Goal: Task Accomplishment & Management: Manage account settings

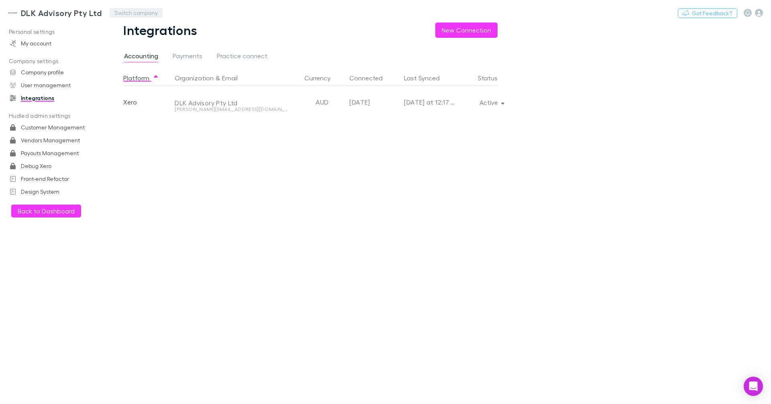
click at [133, 8] on button "Switch company" at bounding box center [136, 13] width 53 height 10
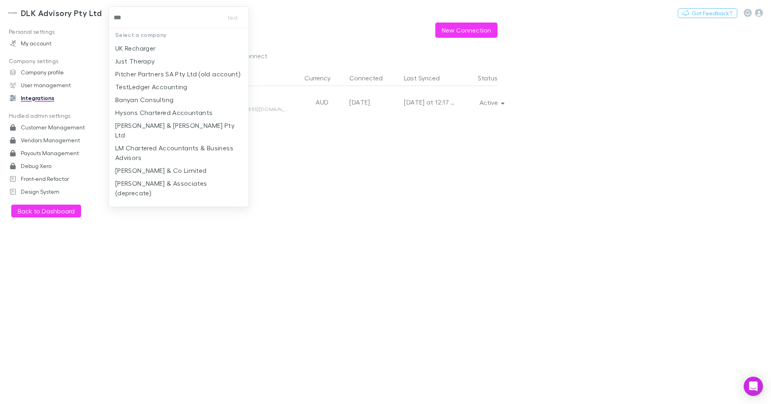
type input "****"
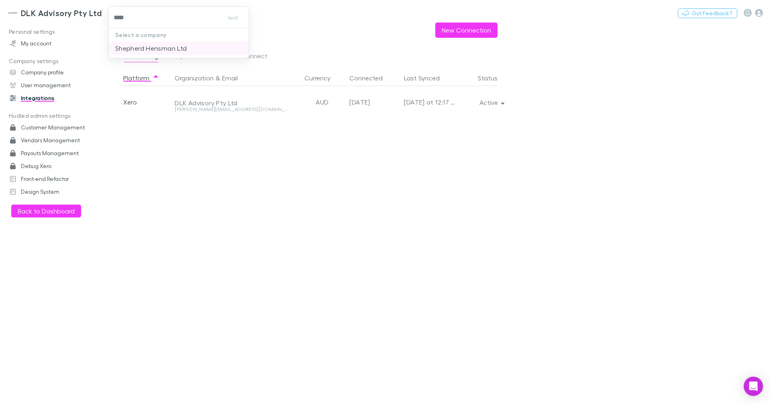
click at [147, 48] on p "Shepherd Hensman Ltd" at bounding box center [150, 48] width 71 height 10
click at [59, 14] on h3 "Shepherd Hensman Ltd" at bounding box center [65, 13] width 89 height 10
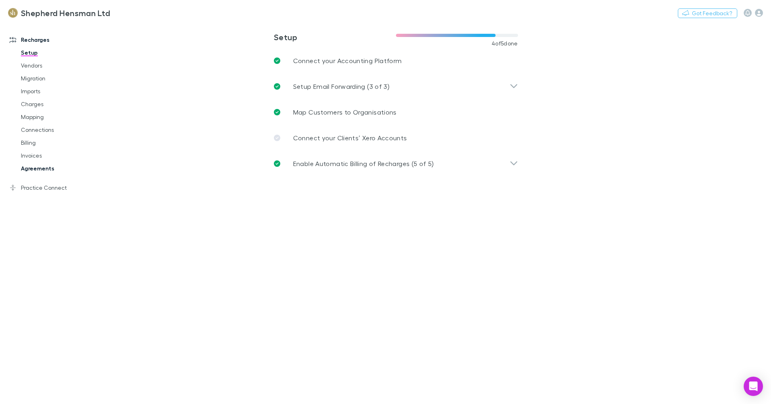
click at [33, 169] on link "Agreements" at bounding box center [58, 168] width 90 height 13
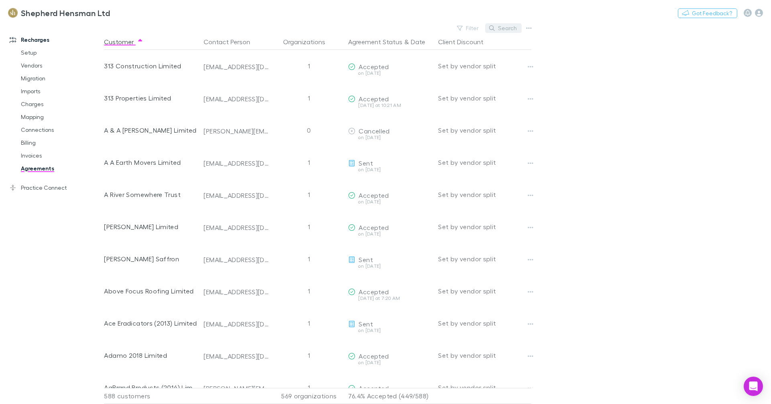
click at [501, 29] on button "Search" at bounding box center [503, 28] width 37 height 10
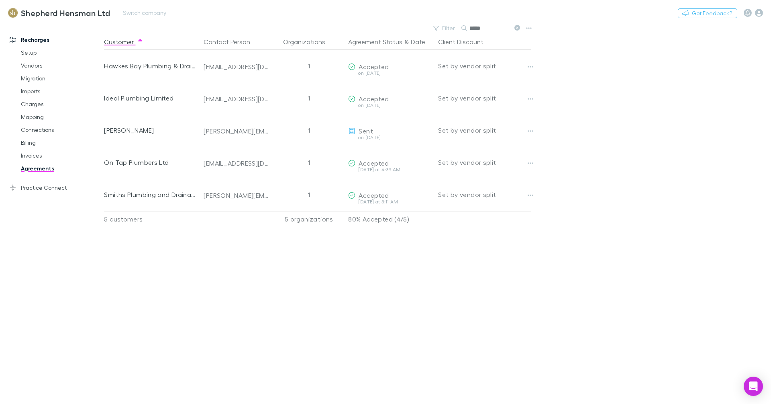
type input "*****"
click at [22, 155] on link "Invoices" at bounding box center [58, 155] width 90 height 13
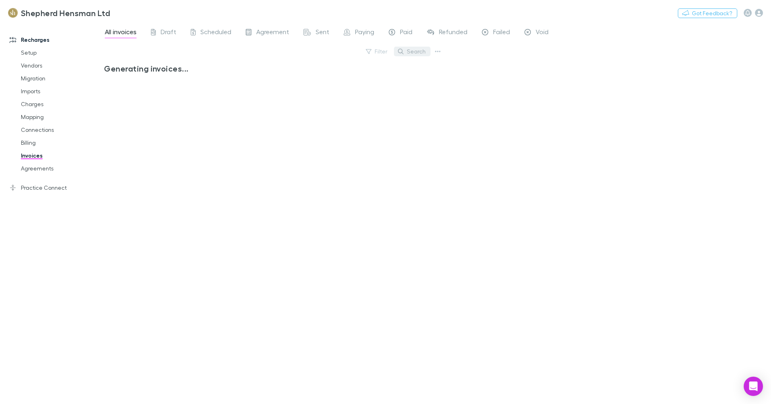
click at [414, 52] on button "Search" at bounding box center [412, 52] width 37 height 10
type input "***"
click at [42, 116] on link "Mapping" at bounding box center [58, 116] width 90 height 13
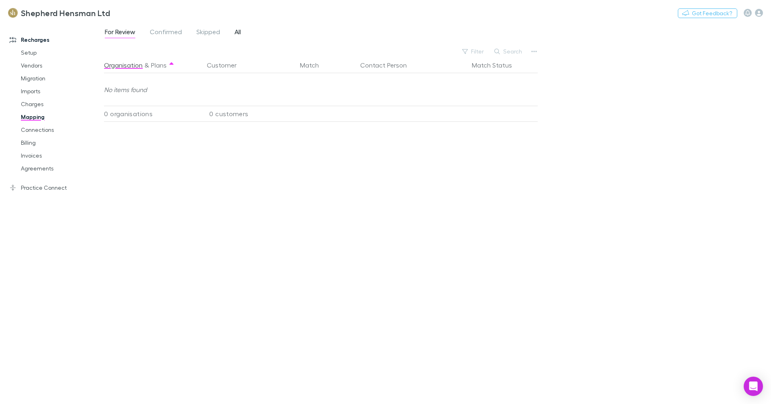
click at [239, 30] on span "All" at bounding box center [238, 33] width 6 height 10
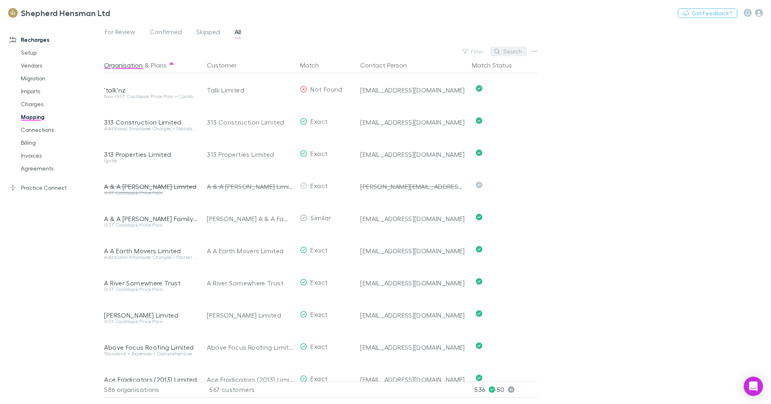
click at [504, 51] on button "Search" at bounding box center [508, 52] width 37 height 10
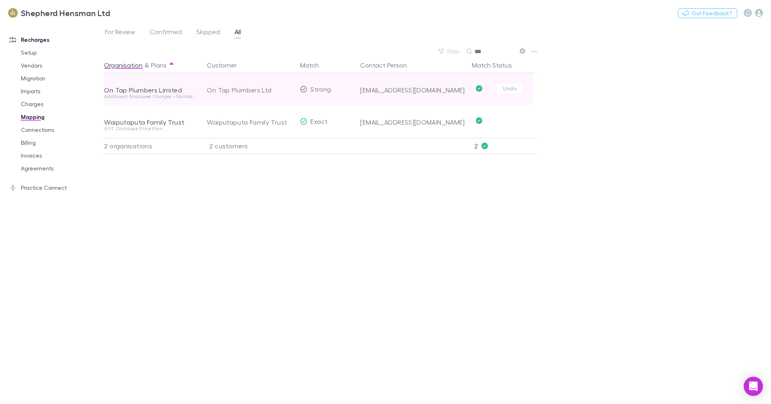
type input "***"
click at [250, 88] on div "On Tap Plumbers Ltd" at bounding box center [250, 90] width 87 height 32
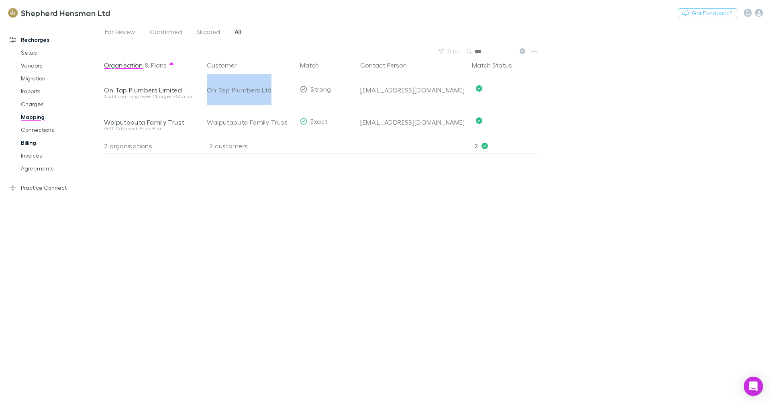
copy div "On Tap Plumbers Ltd"
click at [49, 171] on link "Agreements" at bounding box center [58, 168] width 90 height 13
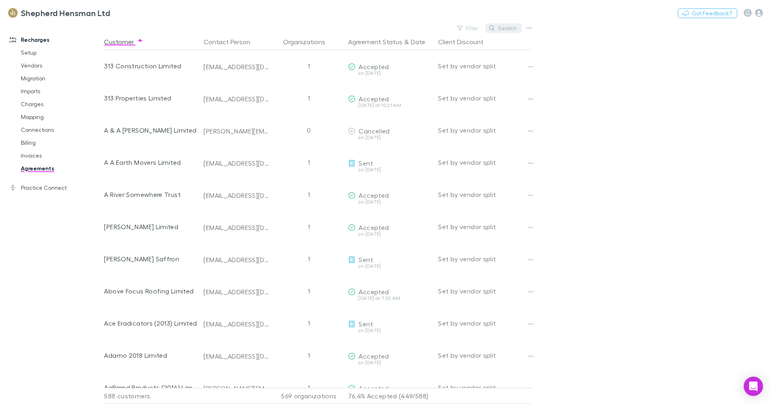
click at [511, 29] on button "Search" at bounding box center [503, 28] width 37 height 10
paste input "**********"
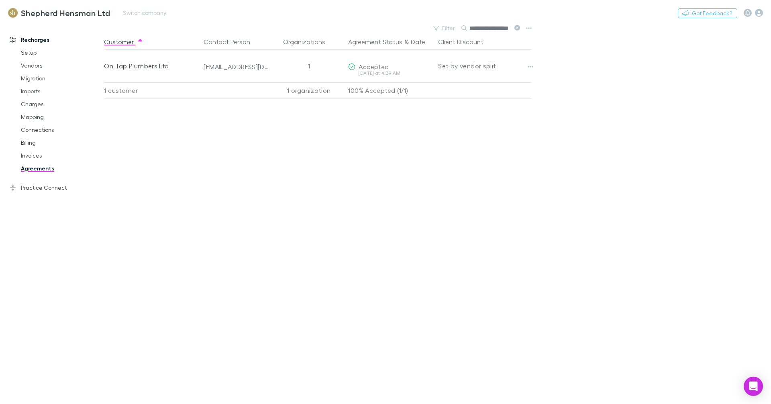
scroll to position [0, 10]
type input "**********"
click at [37, 154] on link "Invoices" at bounding box center [58, 155] width 90 height 13
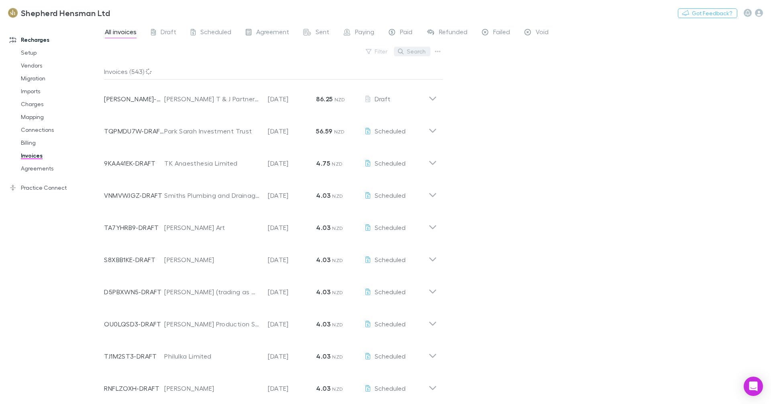
click at [416, 49] on button "Search" at bounding box center [412, 52] width 37 height 10
paste input "**********"
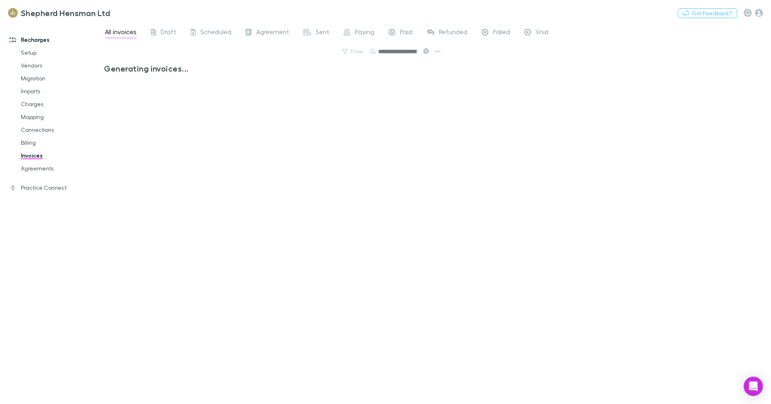
scroll to position [0, 10]
type input "*"
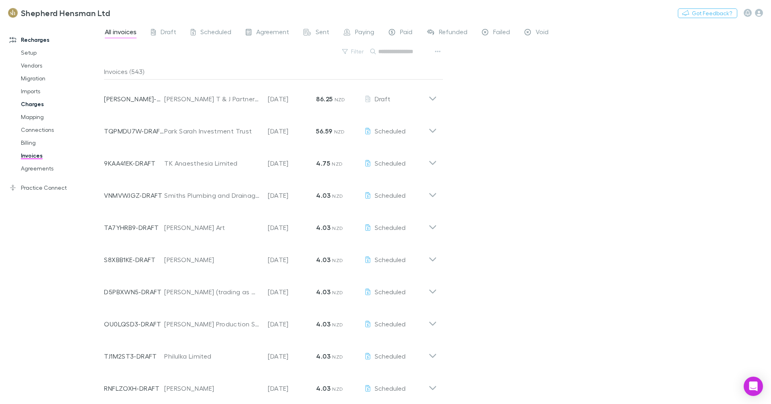
click at [39, 104] on link "Charges" at bounding box center [58, 104] width 90 height 13
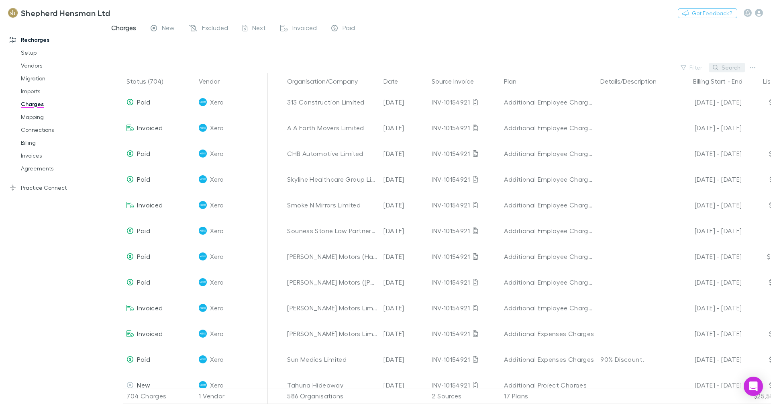
click at [725, 67] on button "Search" at bounding box center [727, 68] width 37 height 10
paste input "**********"
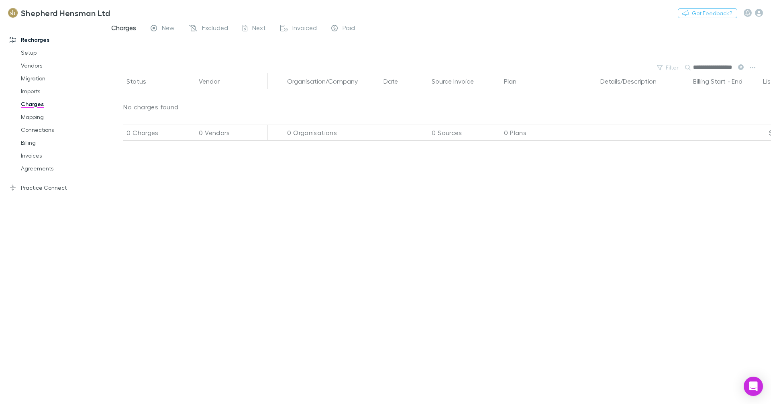
scroll to position [0, 10]
type input "**********"
click at [223, 28] on span "Excluded" at bounding box center [215, 29] width 26 height 10
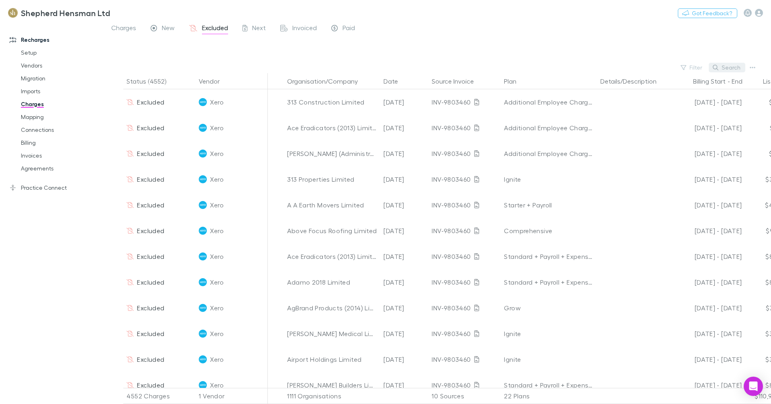
click at [733, 69] on button "Search" at bounding box center [727, 68] width 37 height 10
paste input "**********"
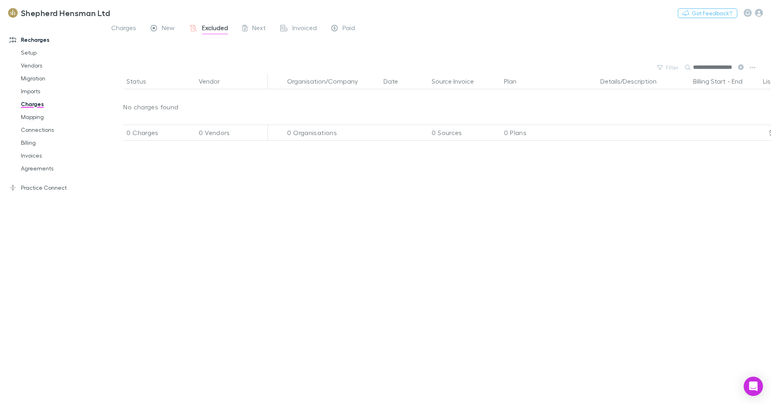
scroll to position [0, 10]
type input "**********"
click at [35, 112] on link "Mapping" at bounding box center [58, 116] width 90 height 13
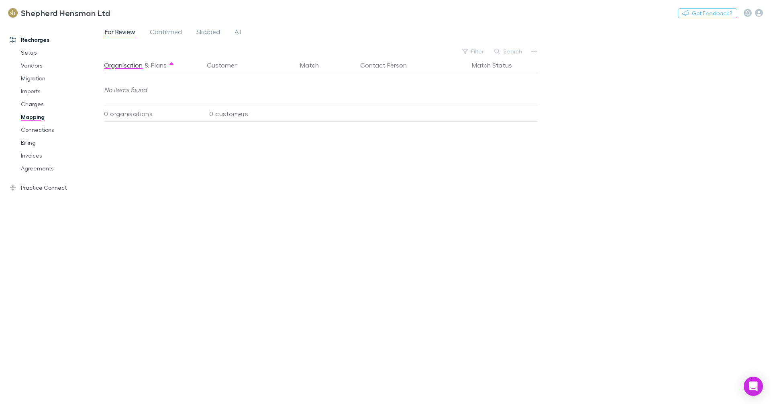
click at [243, 33] on div "For Review Confirmed Skipped All" at bounding box center [176, 33] width 144 height 13
click at [239, 33] on span "All" at bounding box center [238, 33] width 6 height 10
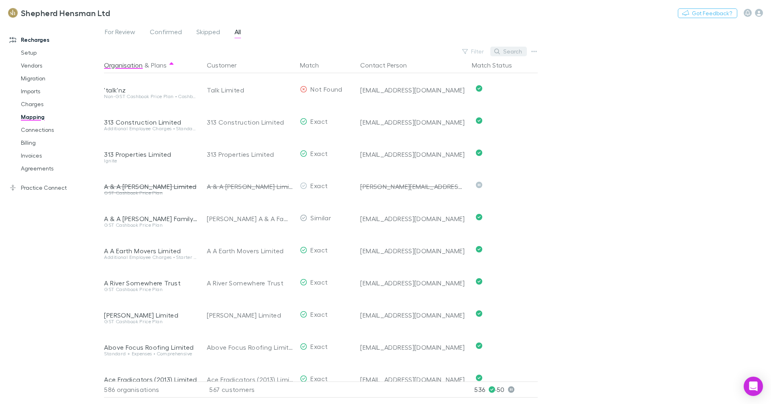
click at [512, 50] on button "Search" at bounding box center [508, 52] width 37 height 10
paste input "**********"
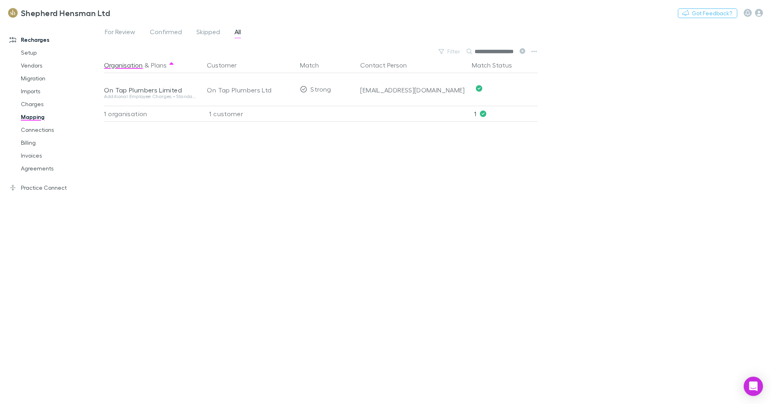
scroll to position [0, 10]
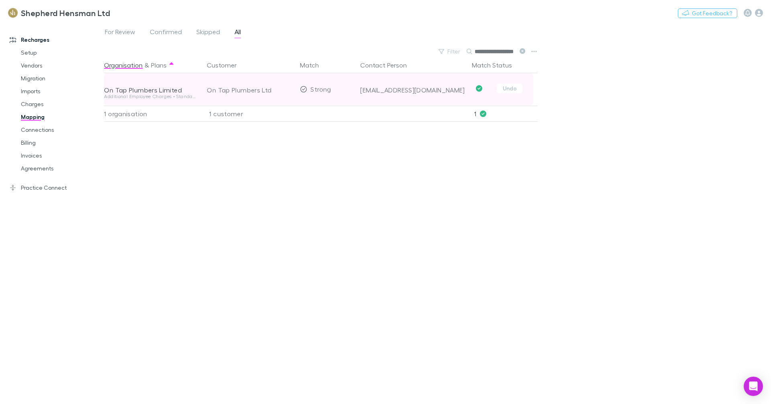
type input "**********"
click at [171, 90] on div "On Tap Plumbers Limited" at bounding box center [150, 90] width 93 height 8
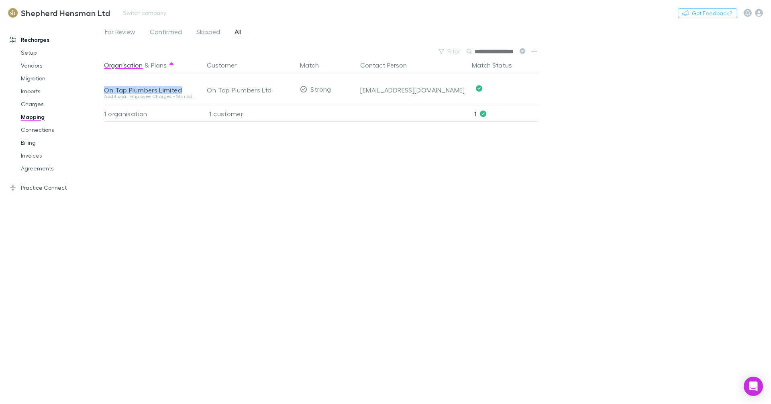
copy div "On Tap Plumbers Limited"
click at [32, 103] on link "Charges" at bounding box center [58, 104] width 90 height 13
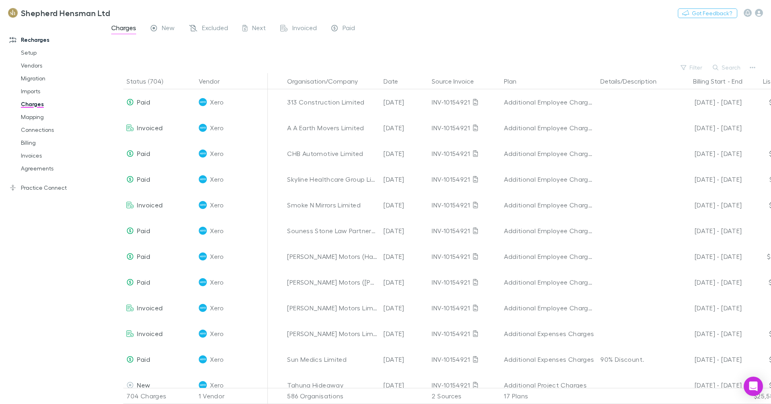
click at [728, 69] on button "Search" at bounding box center [727, 68] width 37 height 10
paste input "**********"
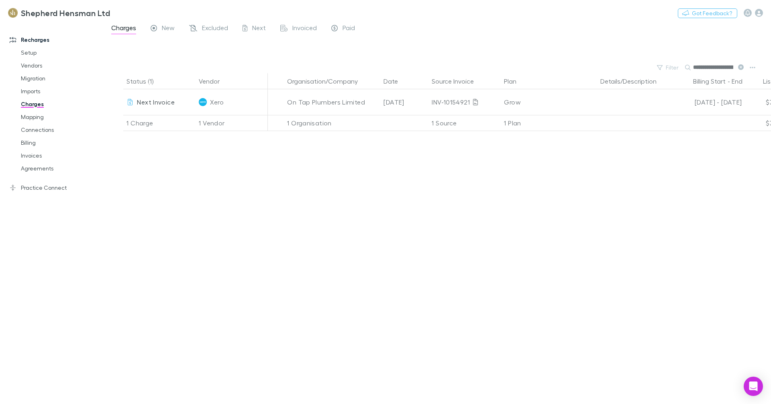
scroll to position [0, 21]
type input "**********"
click at [226, 29] on span "Excluded" at bounding box center [215, 29] width 26 height 10
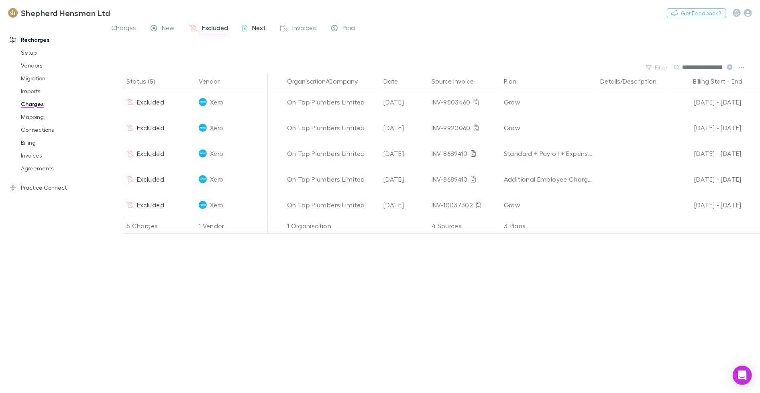
click at [259, 27] on span "Next" at bounding box center [259, 29] width 14 height 10
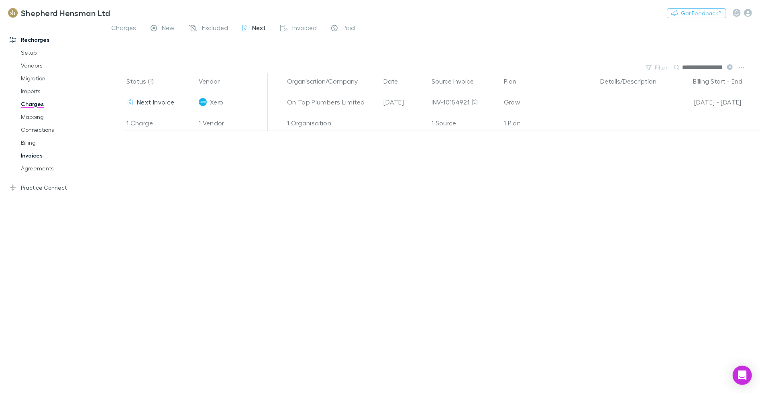
click at [26, 157] on link "Invoices" at bounding box center [58, 155] width 90 height 13
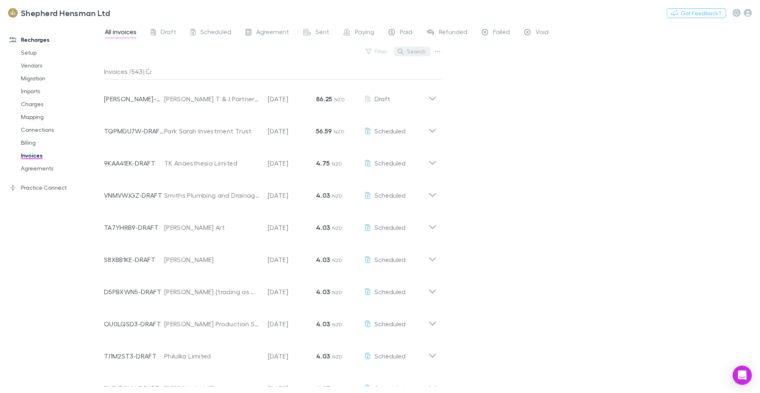
click at [416, 51] on button "Search" at bounding box center [412, 52] width 37 height 10
type input "**"
click at [280, 30] on span "Agreement" at bounding box center [272, 33] width 33 height 10
click at [316, 33] on span "Sent" at bounding box center [323, 33] width 14 height 10
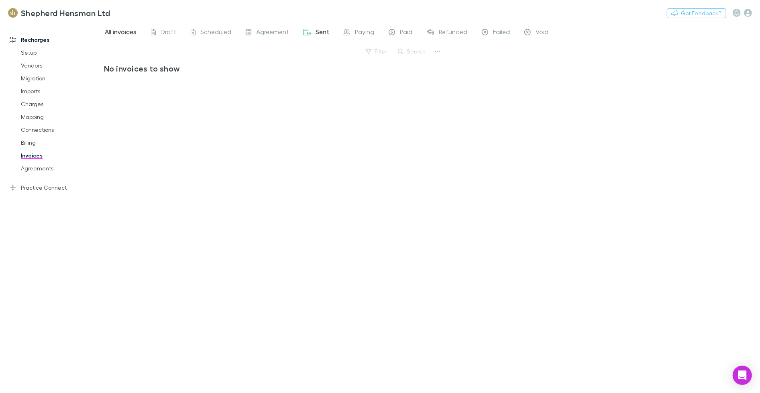
click at [123, 29] on span "All invoices" at bounding box center [121, 33] width 32 height 10
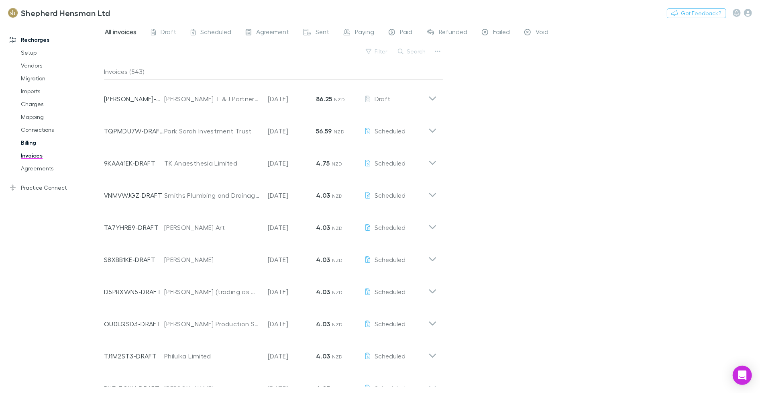
click at [27, 141] on link "Billing" at bounding box center [58, 142] width 90 height 13
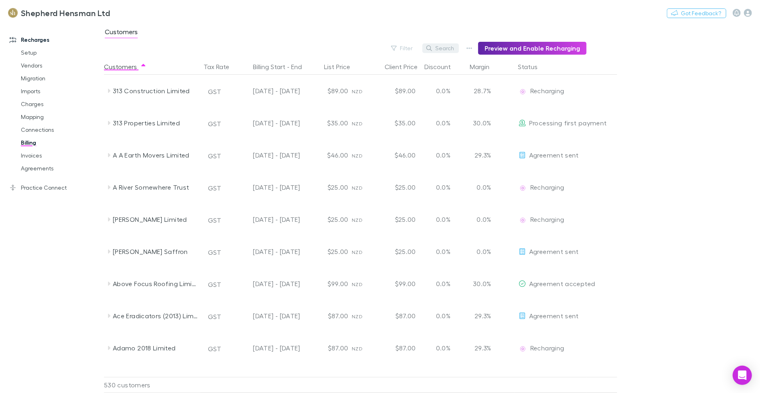
click at [448, 46] on button "Search" at bounding box center [441, 48] width 37 height 10
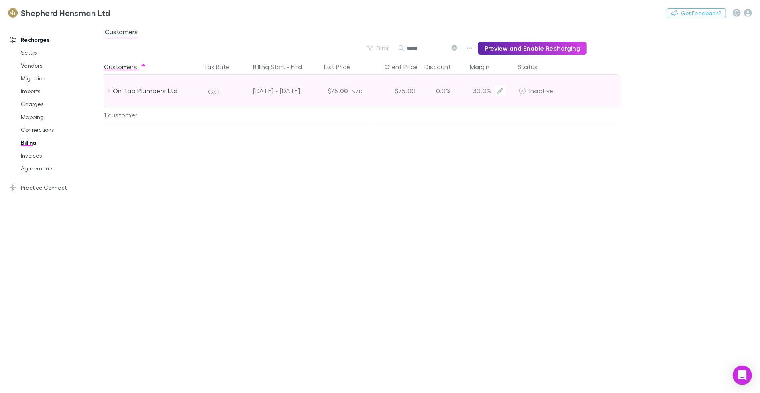
type input "*****"
click at [543, 91] on span "Inactive" at bounding box center [541, 91] width 25 height 8
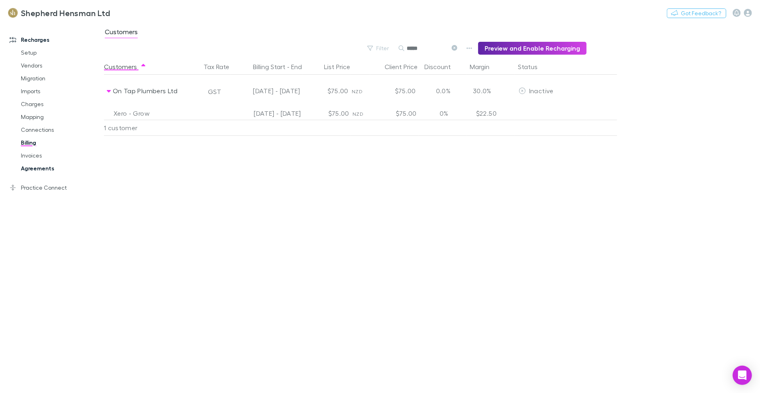
click at [35, 171] on link "Agreements" at bounding box center [58, 168] width 90 height 13
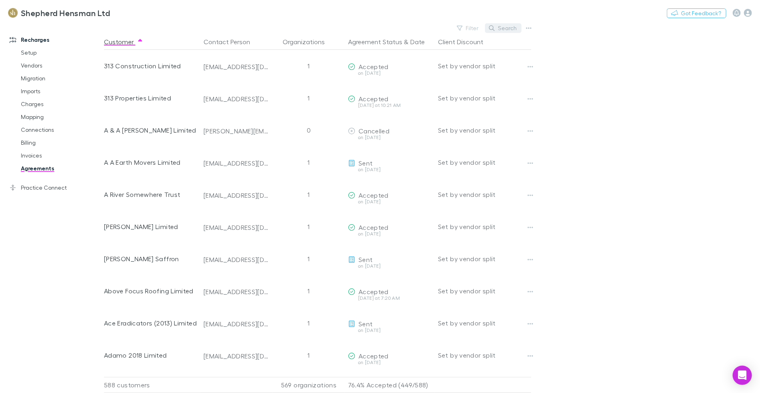
click at [503, 29] on button "Search" at bounding box center [503, 28] width 37 height 10
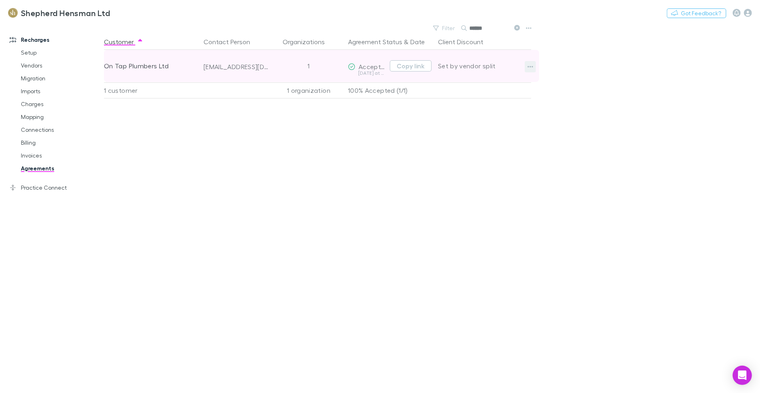
type input "******"
click at [531, 66] on icon "button" at bounding box center [531, 66] width 6 height 6
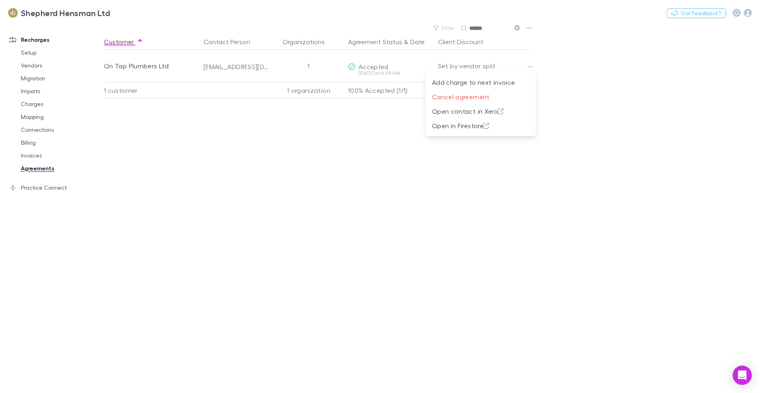
click at [240, 149] on div at bounding box center [380, 196] width 760 height 393
click at [35, 155] on link "Invoices" at bounding box center [58, 155] width 90 height 13
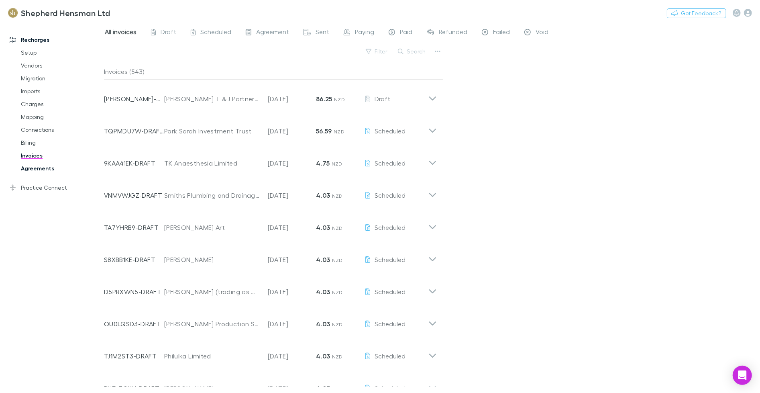
click at [45, 169] on link "Agreements" at bounding box center [58, 168] width 90 height 13
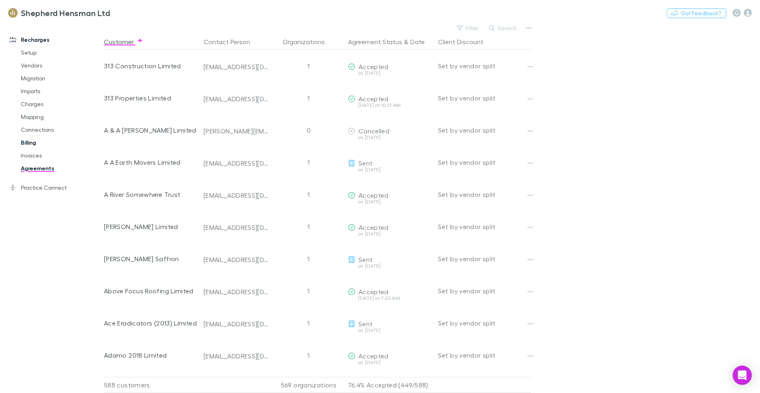
click at [34, 141] on link "Billing" at bounding box center [58, 142] width 90 height 13
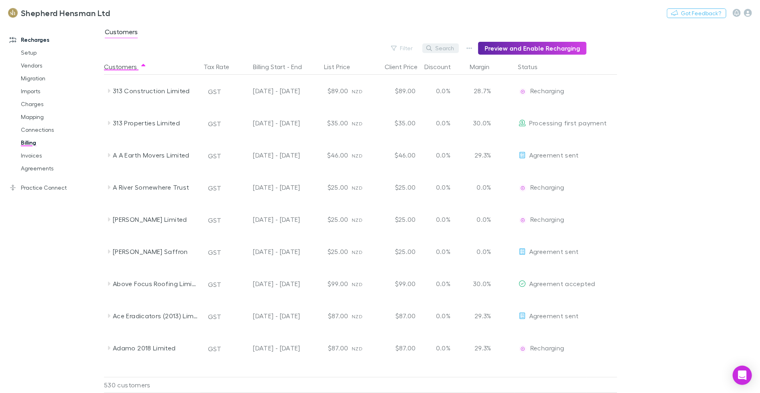
click at [445, 48] on button "Search" at bounding box center [441, 48] width 37 height 10
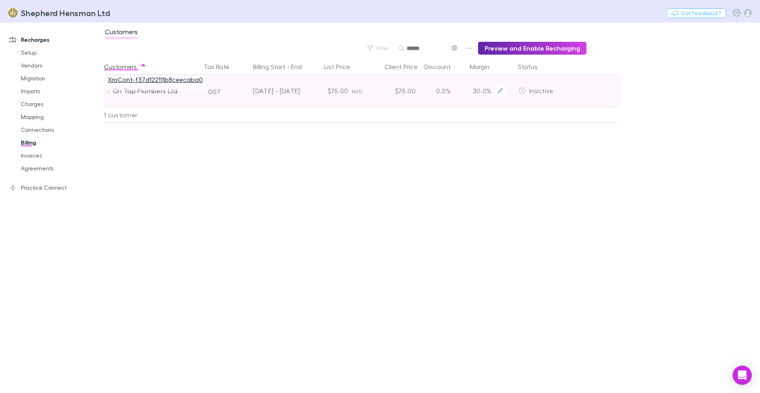
type input "******"
click at [151, 79] on link "XroCont-f37d122111b8ceecaba0" at bounding box center [155, 80] width 95 height 8
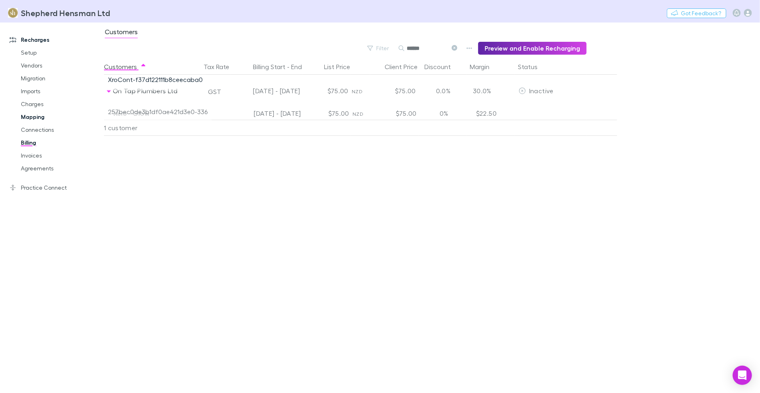
click at [40, 117] on link "Mapping" at bounding box center [58, 116] width 90 height 13
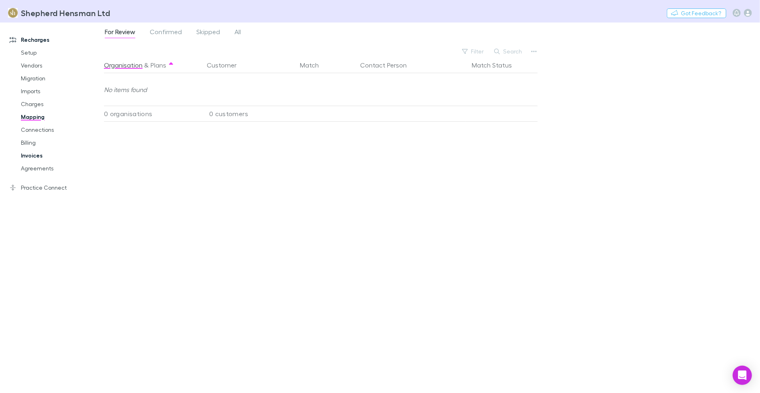
click at [39, 153] on link "Invoices" at bounding box center [58, 155] width 90 height 13
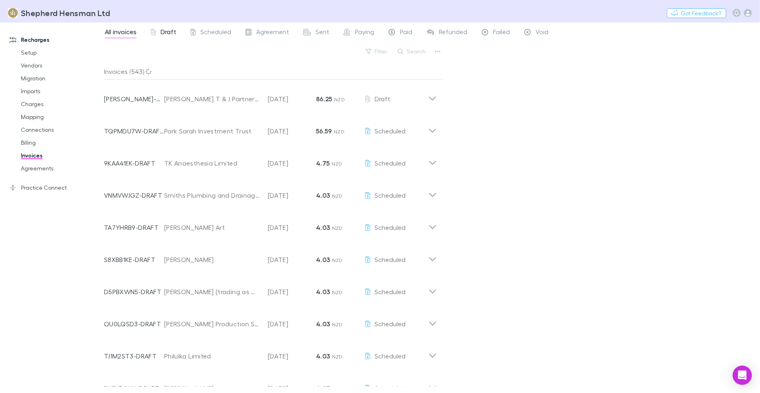
click at [165, 35] on span "Draft" at bounding box center [169, 33] width 16 height 10
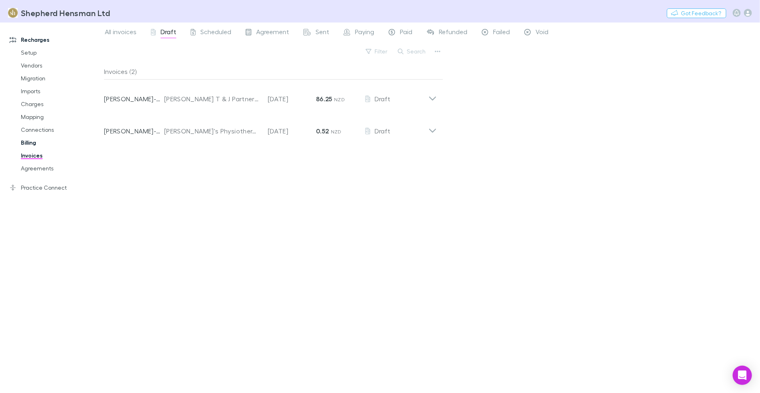
click at [29, 143] on link "Billing" at bounding box center [58, 142] width 90 height 13
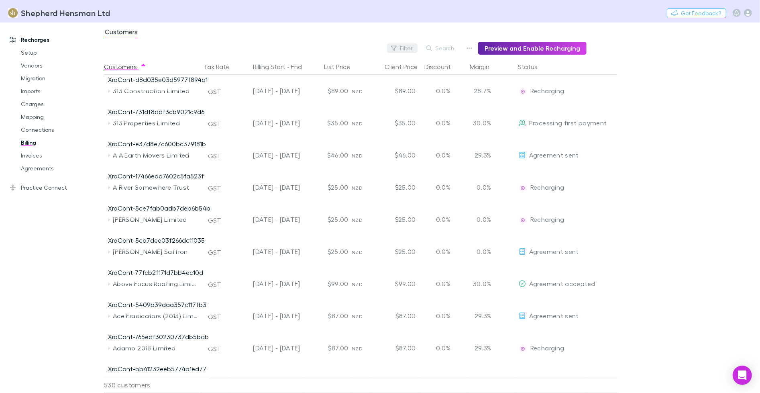
click at [410, 49] on button "Filter" at bounding box center [402, 48] width 31 height 10
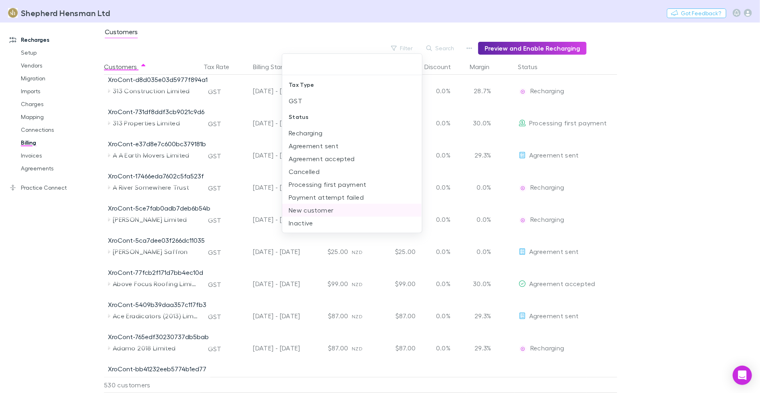
click at [349, 207] on li "New customer" at bounding box center [351, 210] width 139 height 13
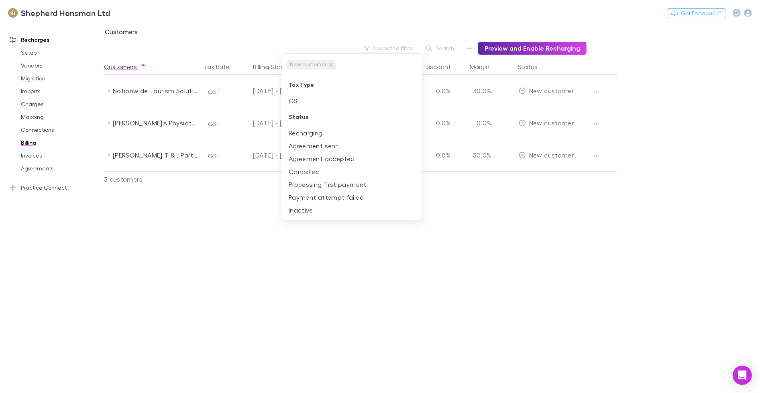
click at [44, 164] on div at bounding box center [380, 196] width 760 height 393
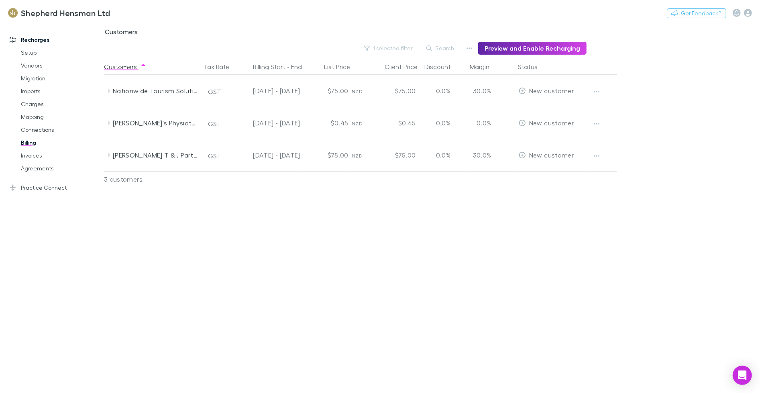
click at [40, 170] on div "New customer Tax Type GST Status Recharging Agreement sent Agreement accepted C…" at bounding box center [380, 196] width 760 height 393
click at [40, 168] on link "Agreements" at bounding box center [58, 168] width 90 height 13
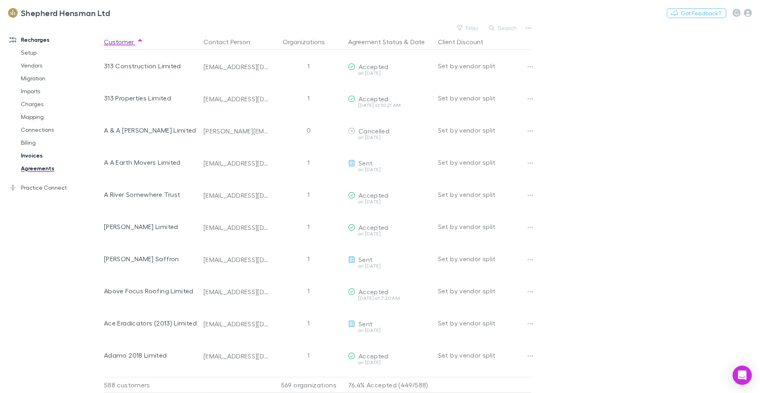
click at [37, 154] on link "Invoices" at bounding box center [58, 155] width 90 height 13
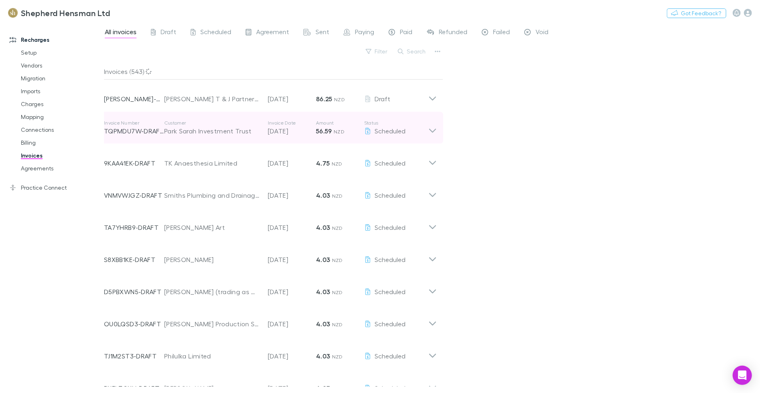
click at [218, 133] on div "Park Sarah Investment Trust" at bounding box center [212, 131] width 96 height 10
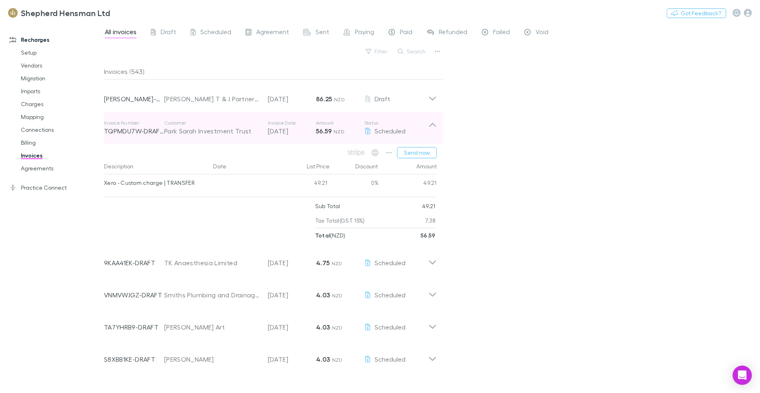
click at [218, 133] on div "Park Sarah Investment Trust" at bounding box center [212, 131] width 96 height 10
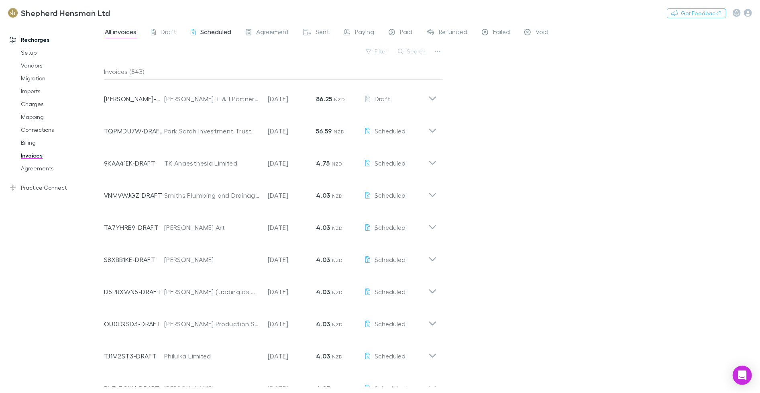
click at [223, 35] on span "Scheduled" at bounding box center [215, 33] width 31 height 10
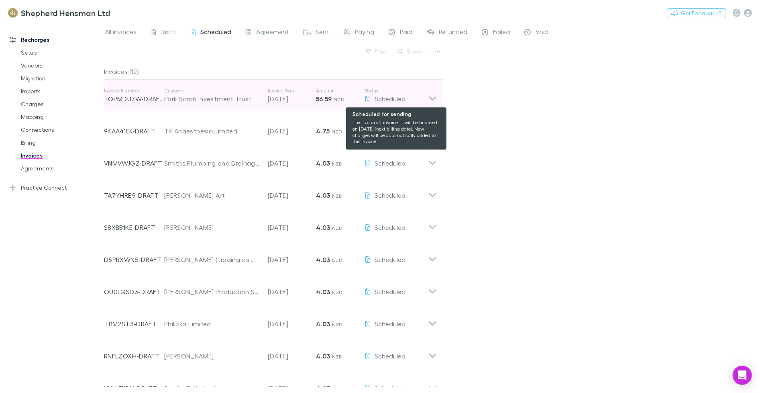
click at [371, 101] on icon at bounding box center [367, 99] width 7 height 6
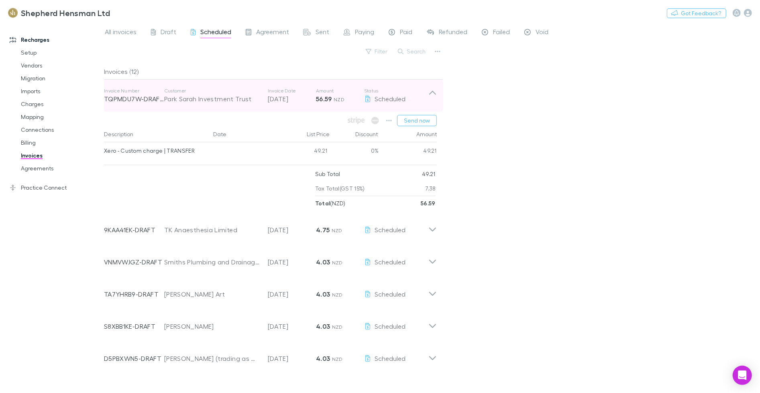
click at [248, 91] on p "Customer" at bounding box center [212, 91] width 96 height 6
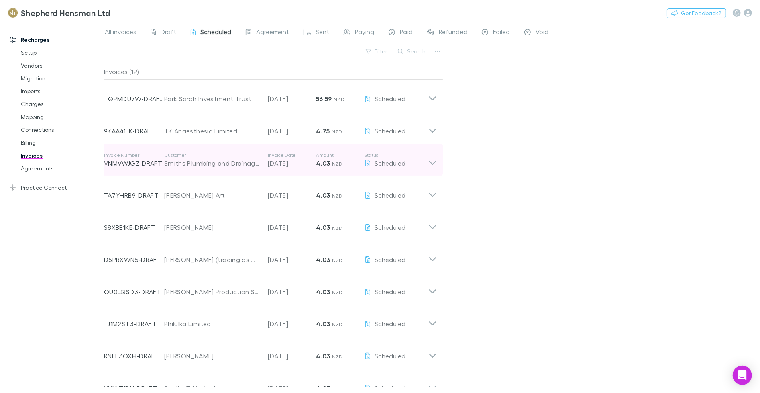
click at [213, 152] on p "Customer" at bounding box center [212, 155] width 96 height 6
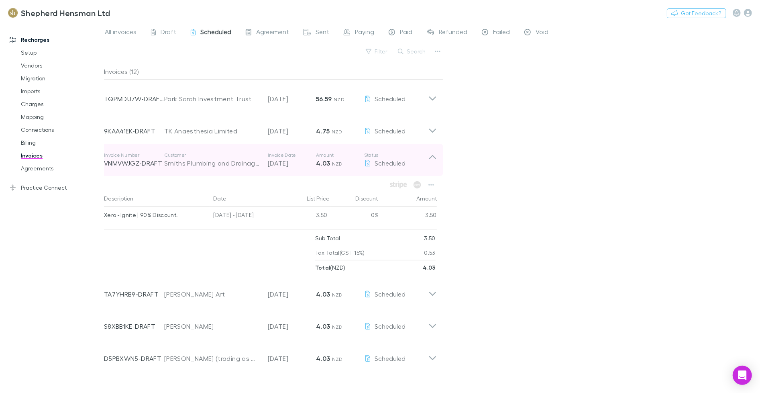
click at [213, 153] on p "Customer" at bounding box center [212, 155] width 96 height 6
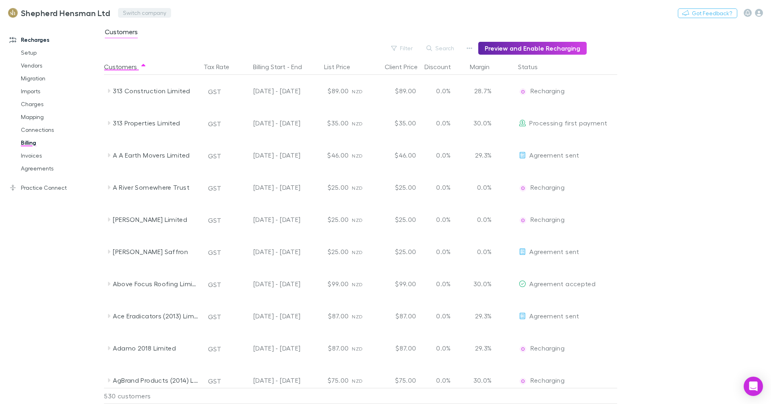
click at [124, 15] on button "Switch company" at bounding box center [144, 13] width 53 height 10
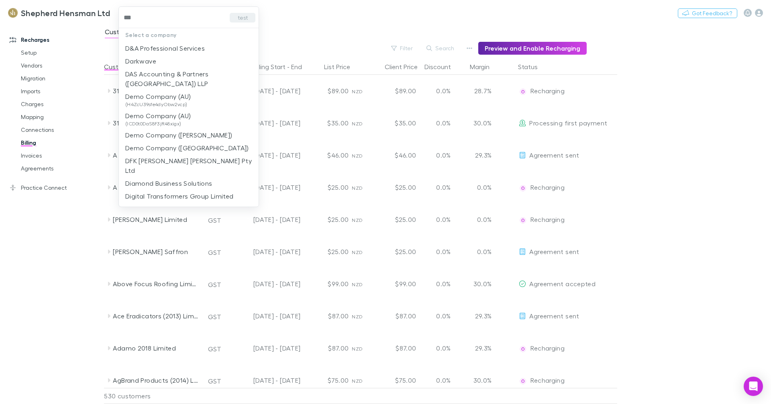
type input "****"
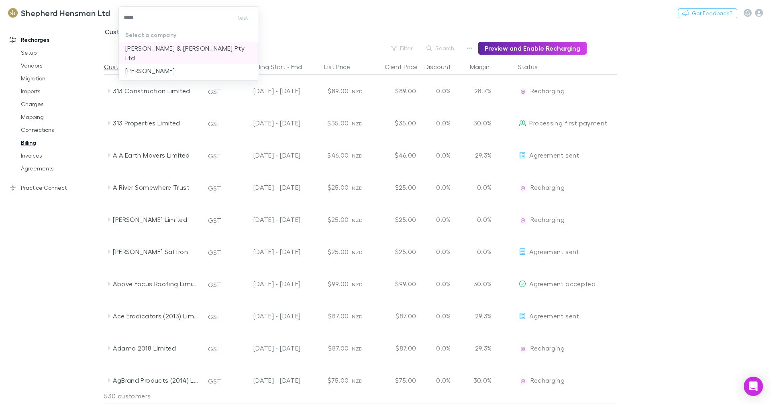
click at [202, 47] on p "[PERSON_NAME] & [PERSON_NAME] Pty Ltd" at bounding box center [188, 52] width 127 height 19
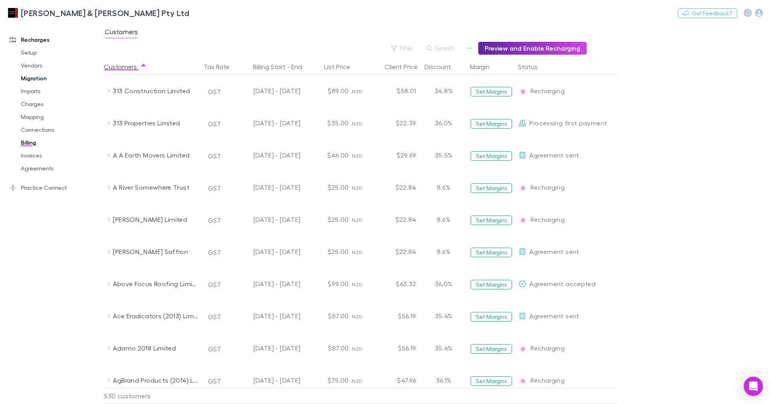
click at [34, 53] on link "Setup" at bounding box center [58, 52] width 90 height 13
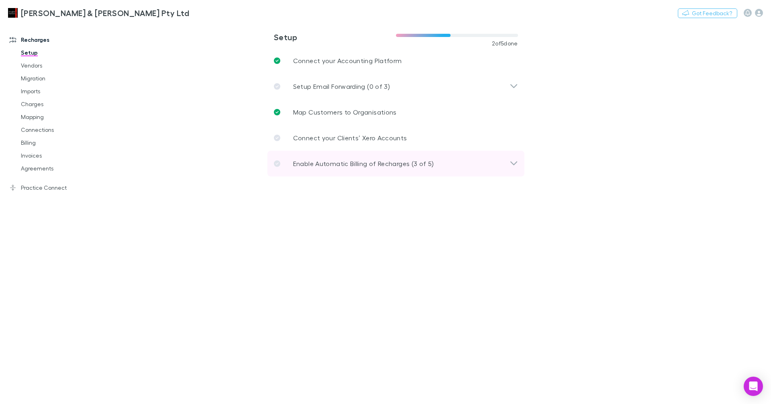
click at [316, 167] on p "Enable Automatic Billing of Recharges (3 of 5)" at bounding box center [363, 164] width 141 height 10
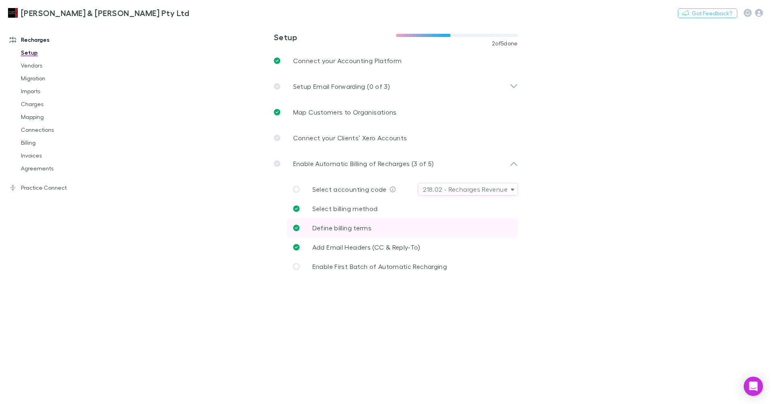
click at [365, 229] on span "Define billing terms" at bounding box center [341, 228] width 59 height 8
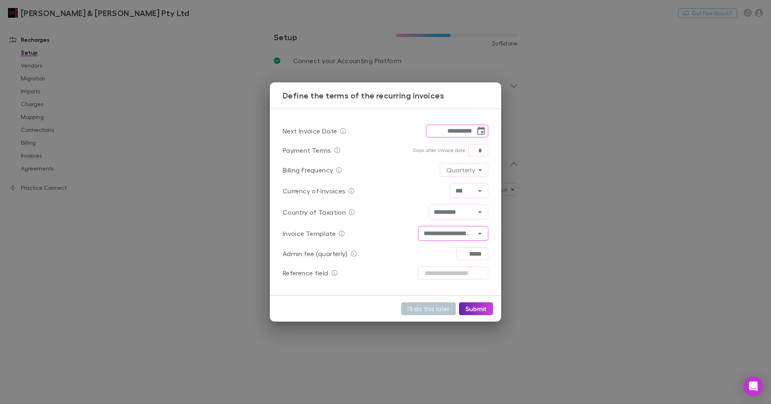
click at [471, 234] on input "**********" at bounding box center [447, 233] width 52 height 10
click at [597, 126] on div "**********" at bounding box center [385, 202] width 771 height 404
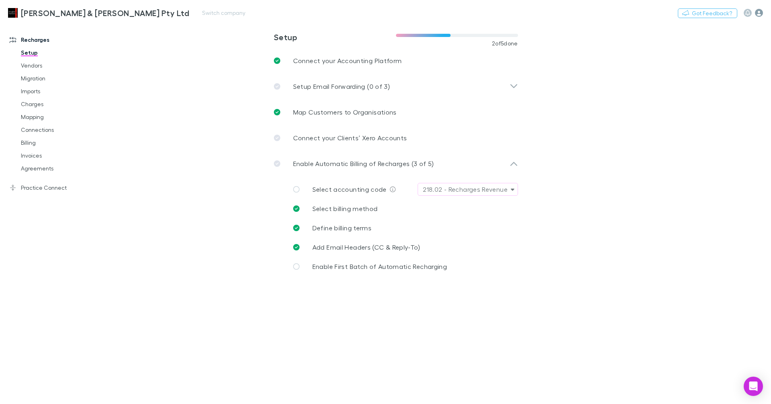
click at [755, 13] on icon "button" at bounding box center [759, 13] width 8 height 8
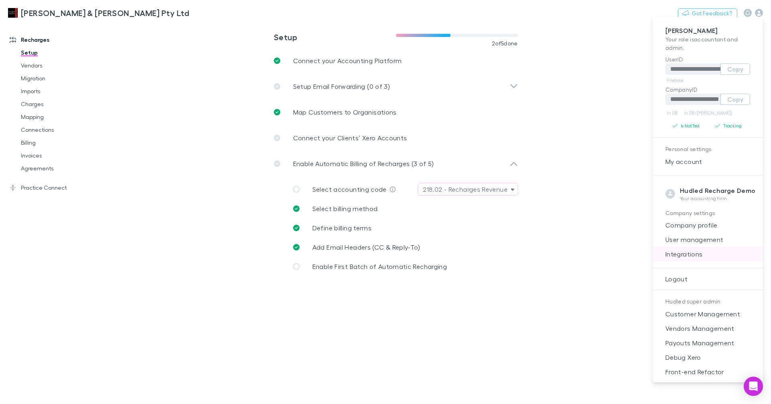
click at [681, 258] on li "Integrations" at bounding box center [708, 254] width 110 height 14
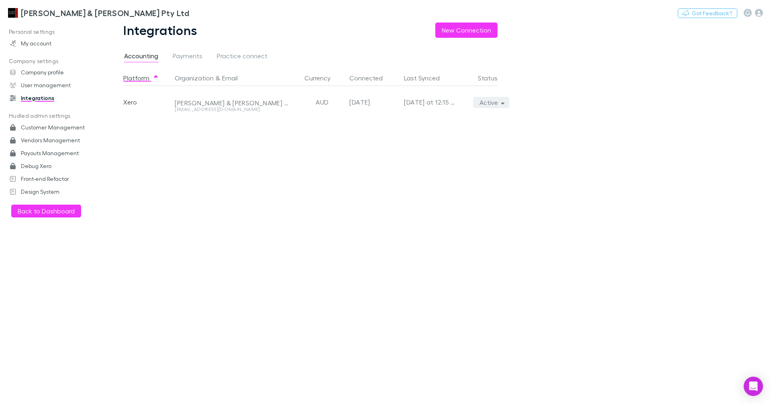
click at [496, 101] on button "Active" at bounding box center [491, 102] width 37 height 11
drag, startPoint x: 474, startPoint y: 120, endPoint x: 440, endPoint y: 117, distance: 33.9
click at [474, 120] on p "Re-sync now" at bounding box center [454, 119] width 98 height 10
click at [47, 14] on div at bounding box center [385, 202] width 771 height 404
click at [57, 15] on h3 "[PERSON_NAME] & [PERSON_NAME] Pty Ltd" at bounding box center [105, 13] width 168 height 10
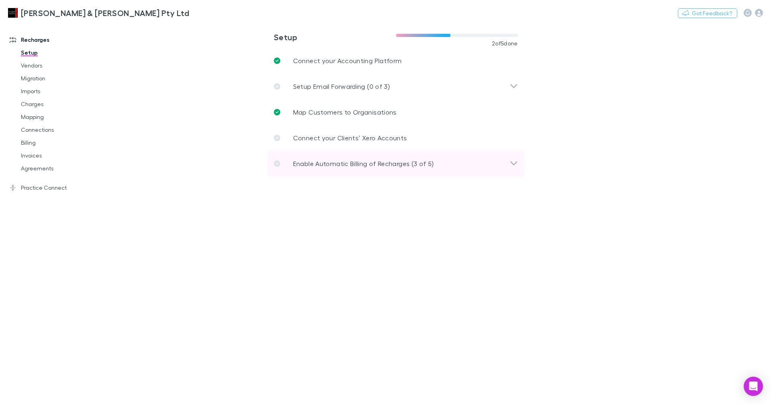
click at [373, 159] on p "Enable Automatic Billing of Recharges (3 of 5)" at bounding box center [363, 164] width 141 height 10
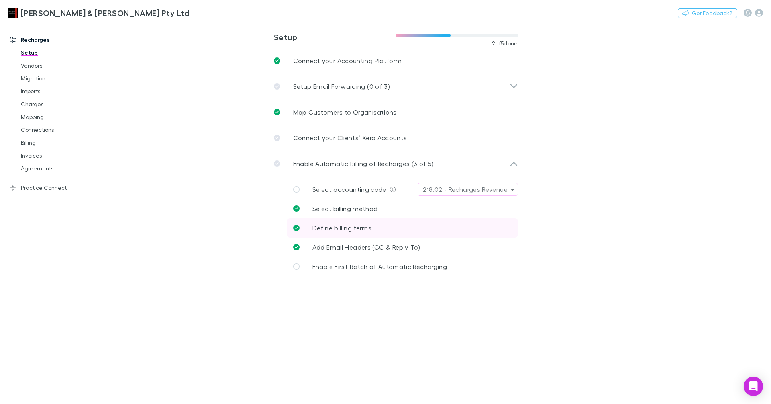
click at [384, 223] on link "Define billing terms" at bounding box center [402, 227] width 231 height 19
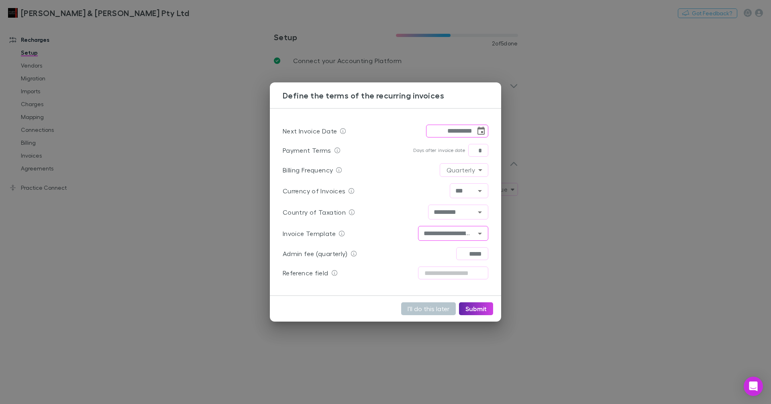
click at [482, 234] on icon "Open" at bounding box center [480, 234] width 10 height 10
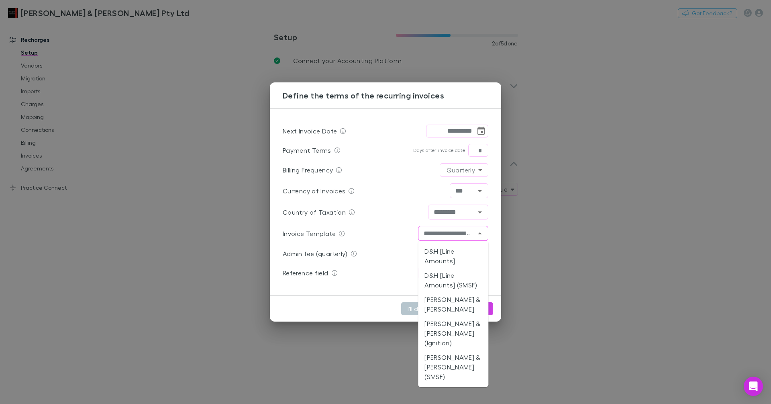
click at [571, 242] on div "**********" at bounding box center [385, 202] width 771 height 404
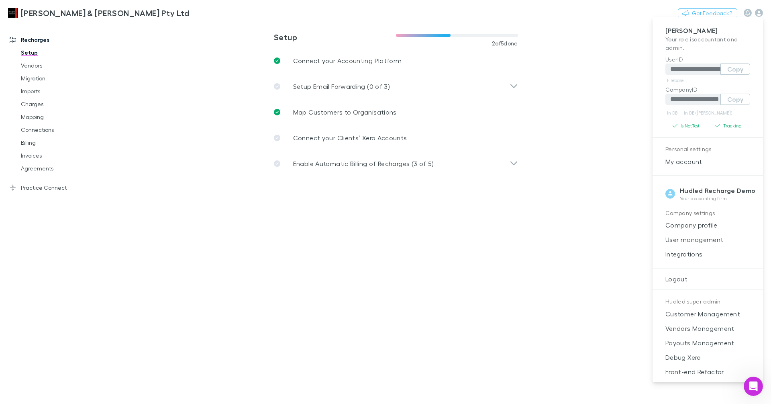
click at [31, 173] on div at bounding box center [385, 202] width 771 height 404
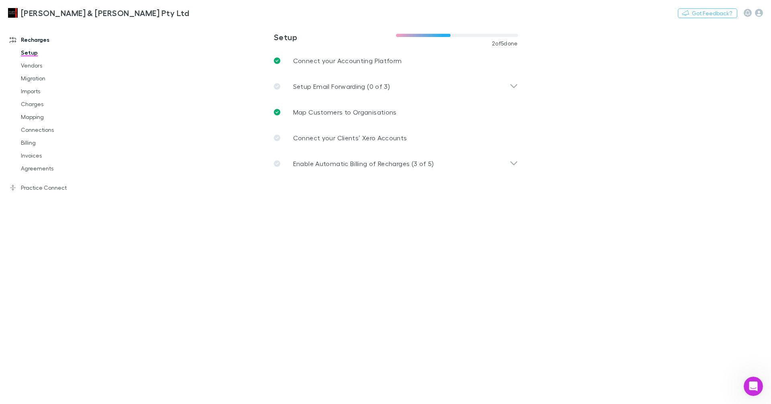
click at [37, 169] on div at bounding box center [385, 202] width 771 height 404
click at [46, 165] on link "Agreements" at bounding box center [58, 168] width 90 height 13
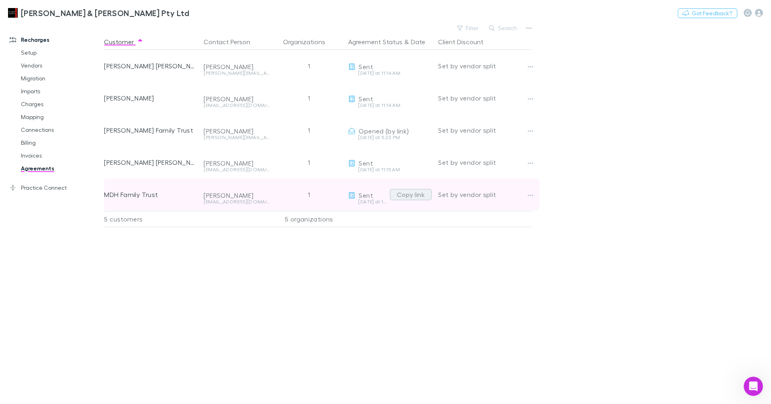
click at [423, 196] on button "Copy link" at bounding box center [411, 194] width 42 height 11
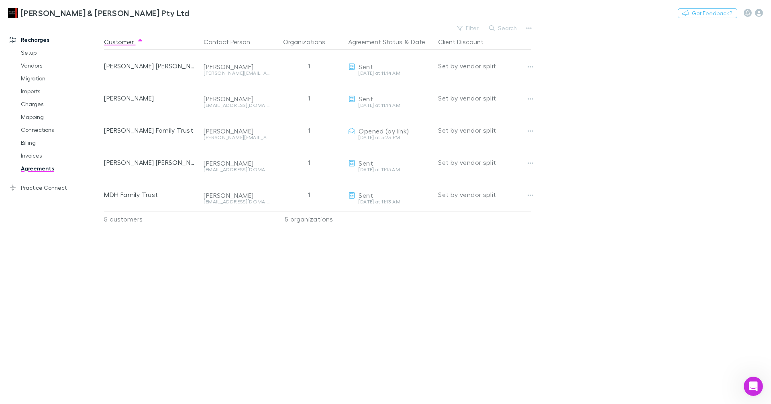
click at [29, 48] on link "Setup" at bounding box center [58, 52] width 90 height 13
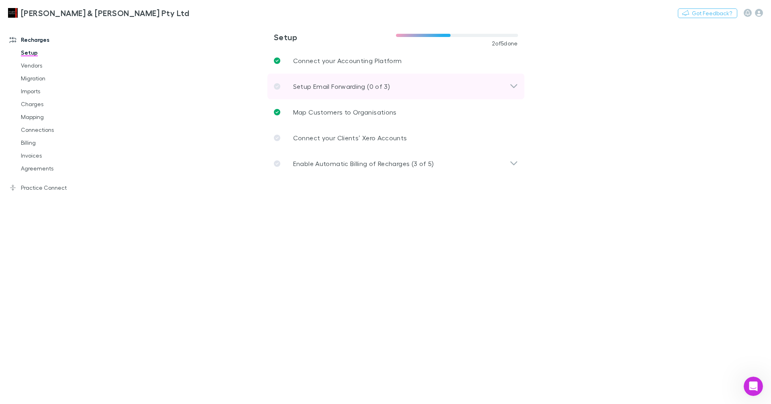
click at [360, 92] on div "Setup Email Forwarding (0 of 3)" at bounding box center [395, 87] width 257 height 26
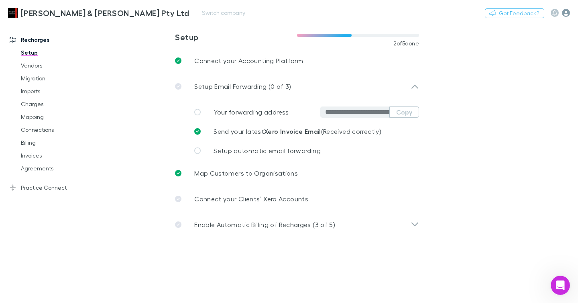
click at [566, 13] on icon "button" at bounding box center [566, 13] width 8 height 8
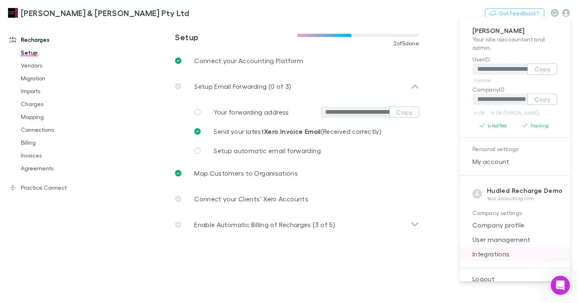
click at [510, 255] on span "Integrations" at bounding box center [515, 254] width 98 height 10
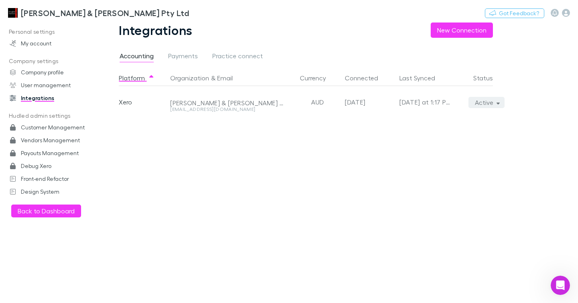
click at [498, 97] on button "Active" at bounding box center [487, 102] width 37 height 11
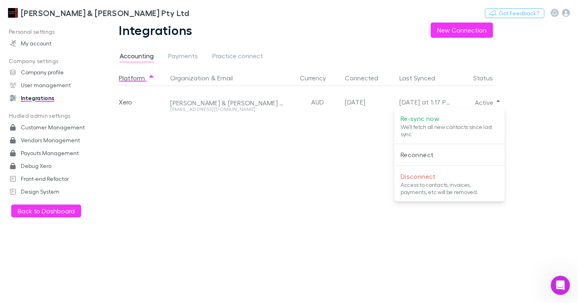
click at [55, 15] on div at bounding box center [289, 151] width 578 height 303
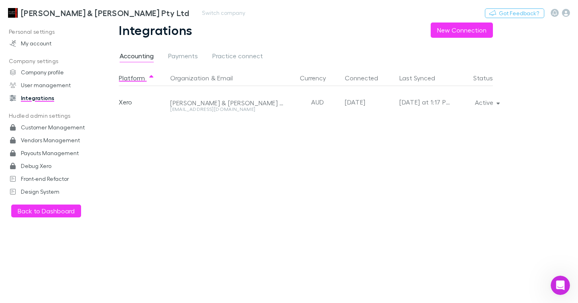
click at [54, 15] on div "Re-sync now We'll fetch all new contacts since last sync Reconnect Disconnect A…" at bounding box center [289, 151] width 578 height 303
click at [51, 12] on h3 "[PERSON_NAME] & [PERSON_NAME] Pty Ltd" at bounding box center [105, 13] width 168 height 10
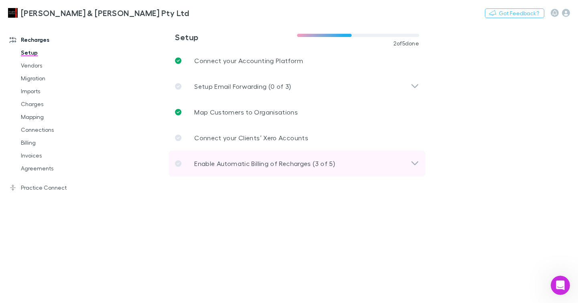
click at [268, 165] on p "Enable Automatic Billing of Recharges (3 of 5)" at bounding box center [264, 164] width 141 height 10
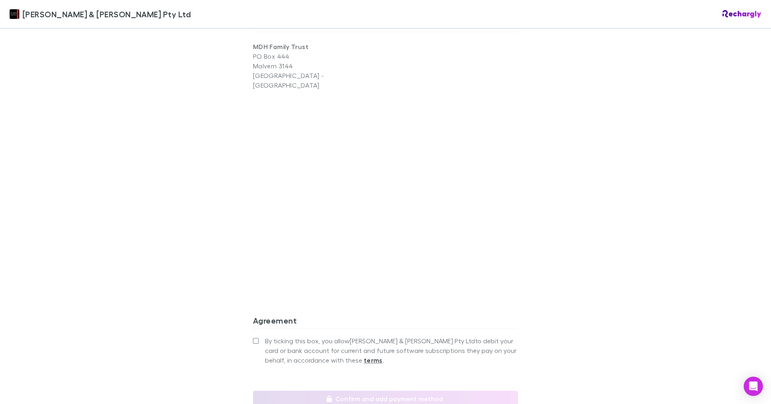
scroll to position [632, 0]
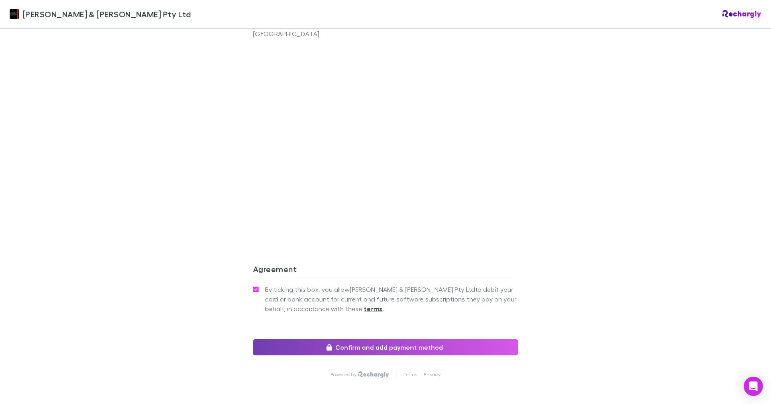
click at [347, 339] on button "Confirm and add payment method" at bounding box center [385, 347] width 265 height 16
